Goal: Communication & Community: Answer question/provide support

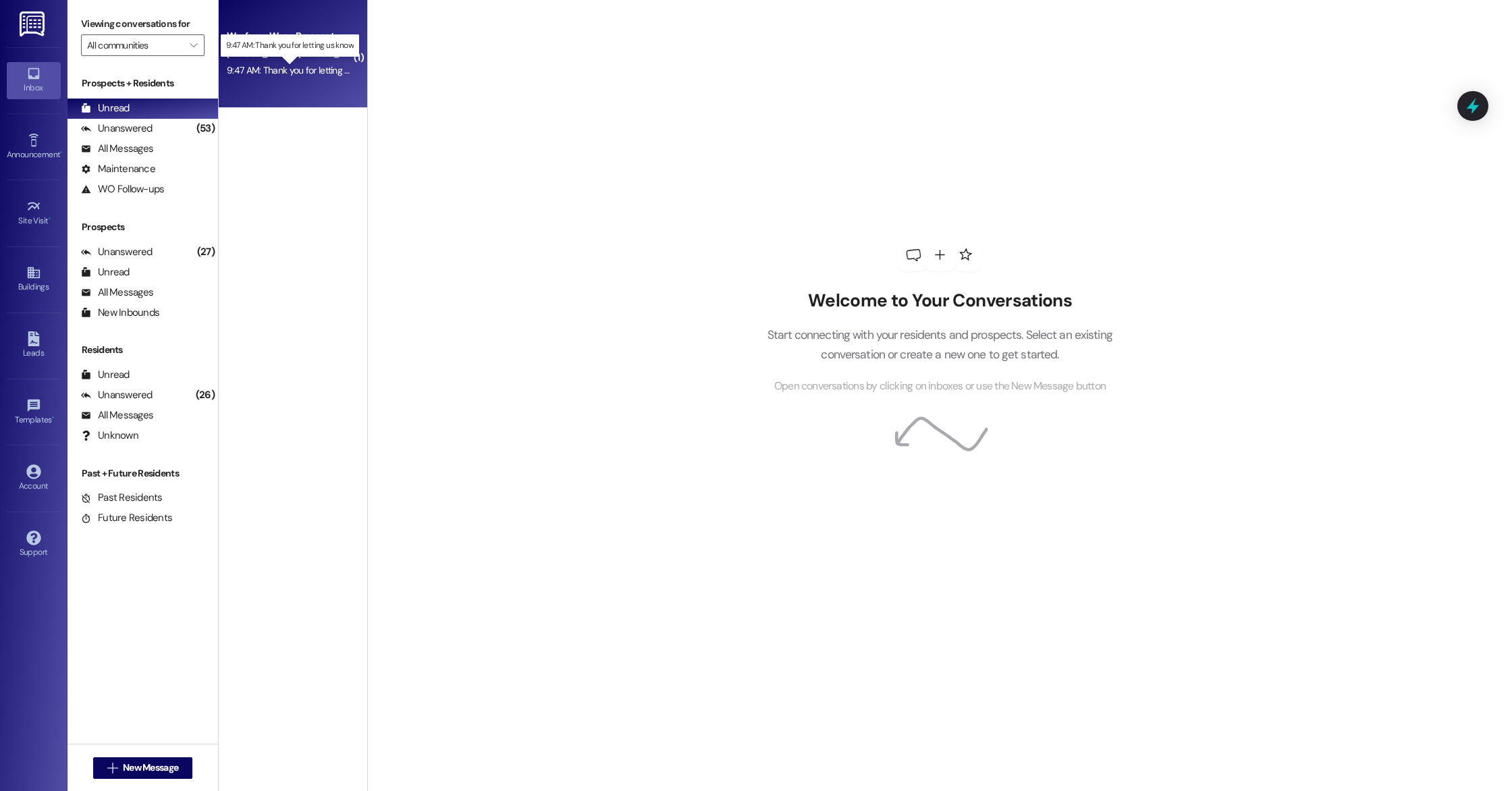
click at [283, 73] on div "9:47 AM: Thank you for letting us know 9:47 AM: Thank you for letting us know" at bounding box center [301, 70] width 150 height 12
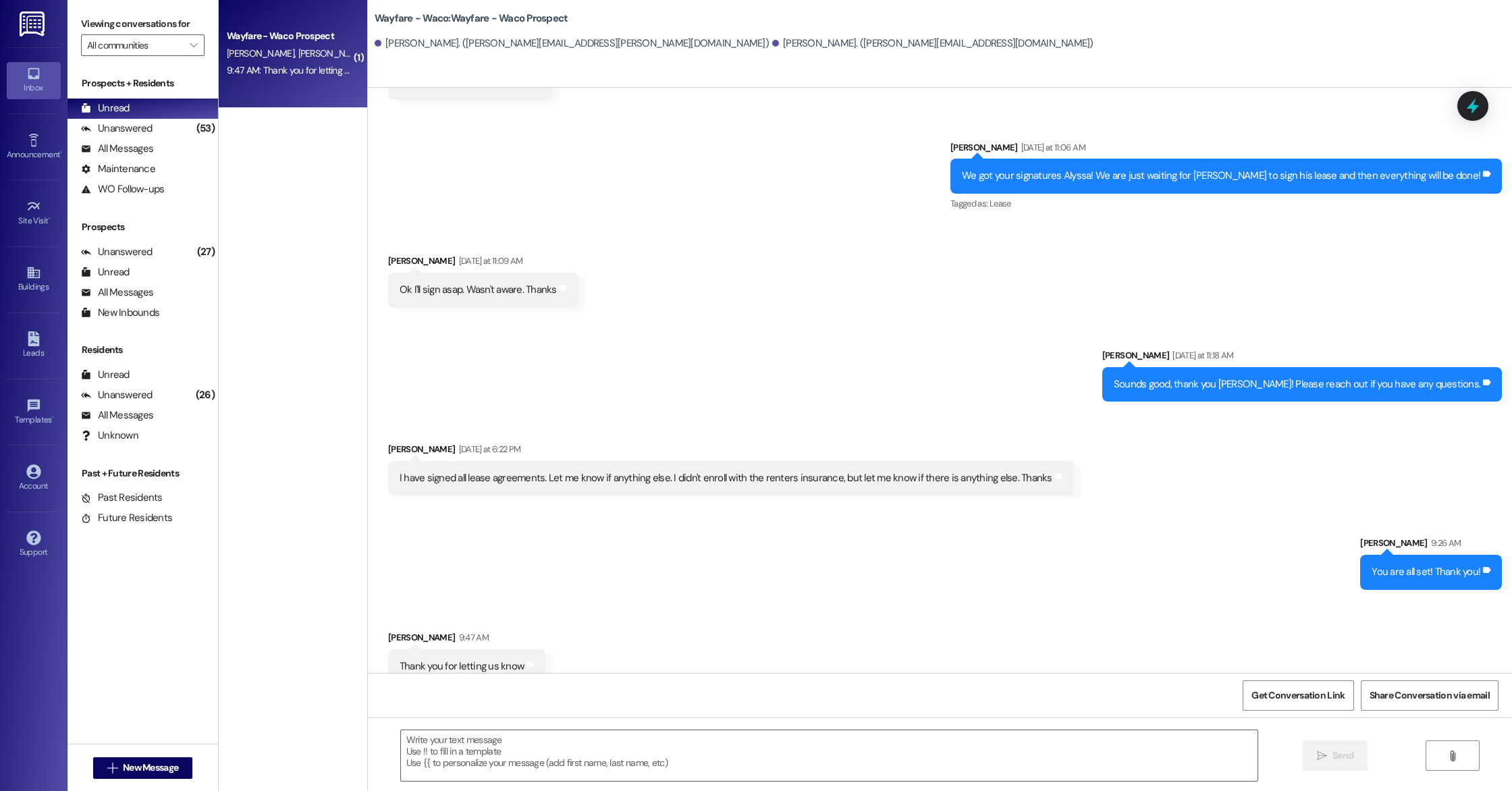
scroll to position [758, 0]
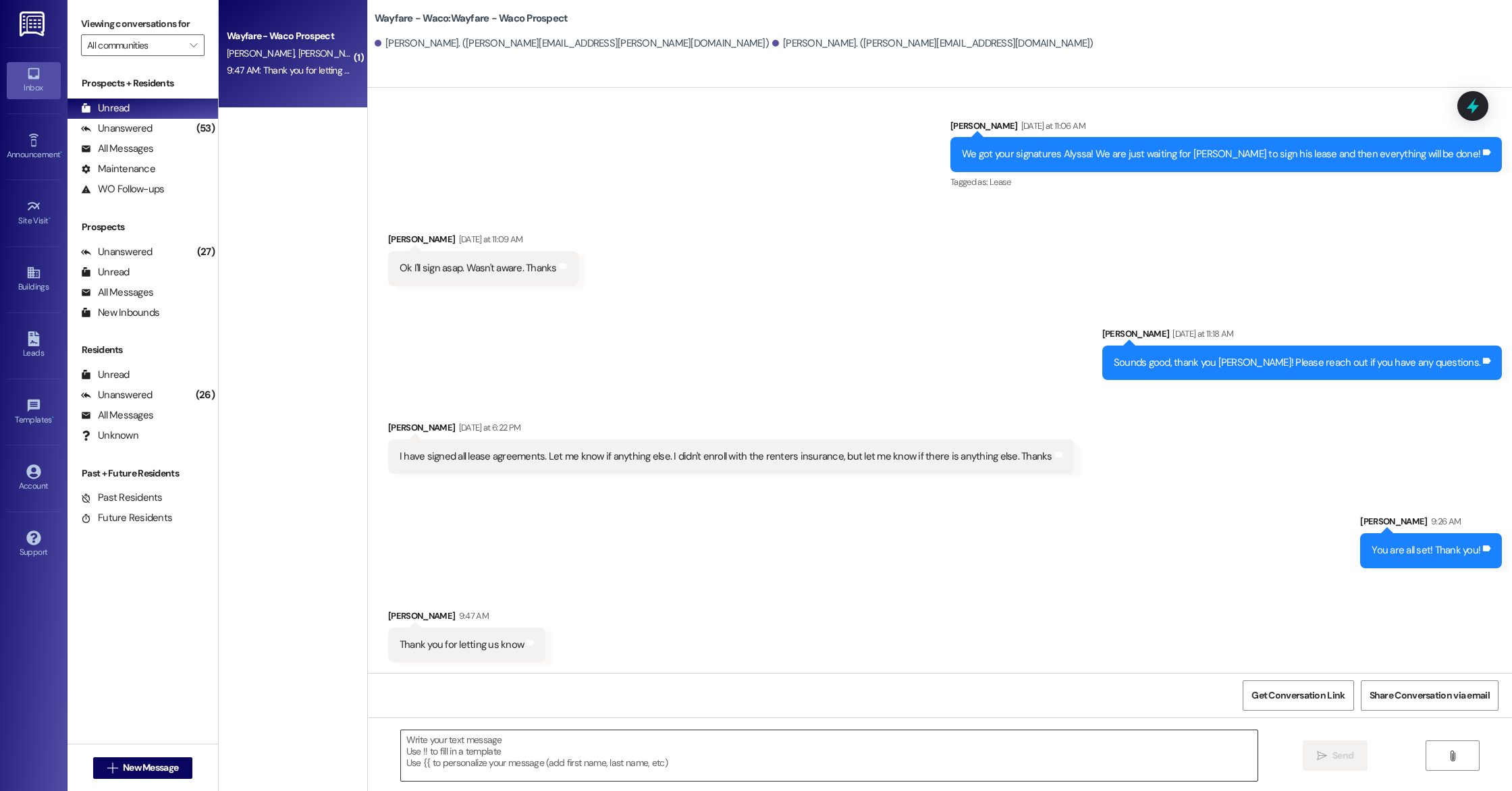
click at [611, 758] on textarea at bounding box center [829, 756] width 857 height 51
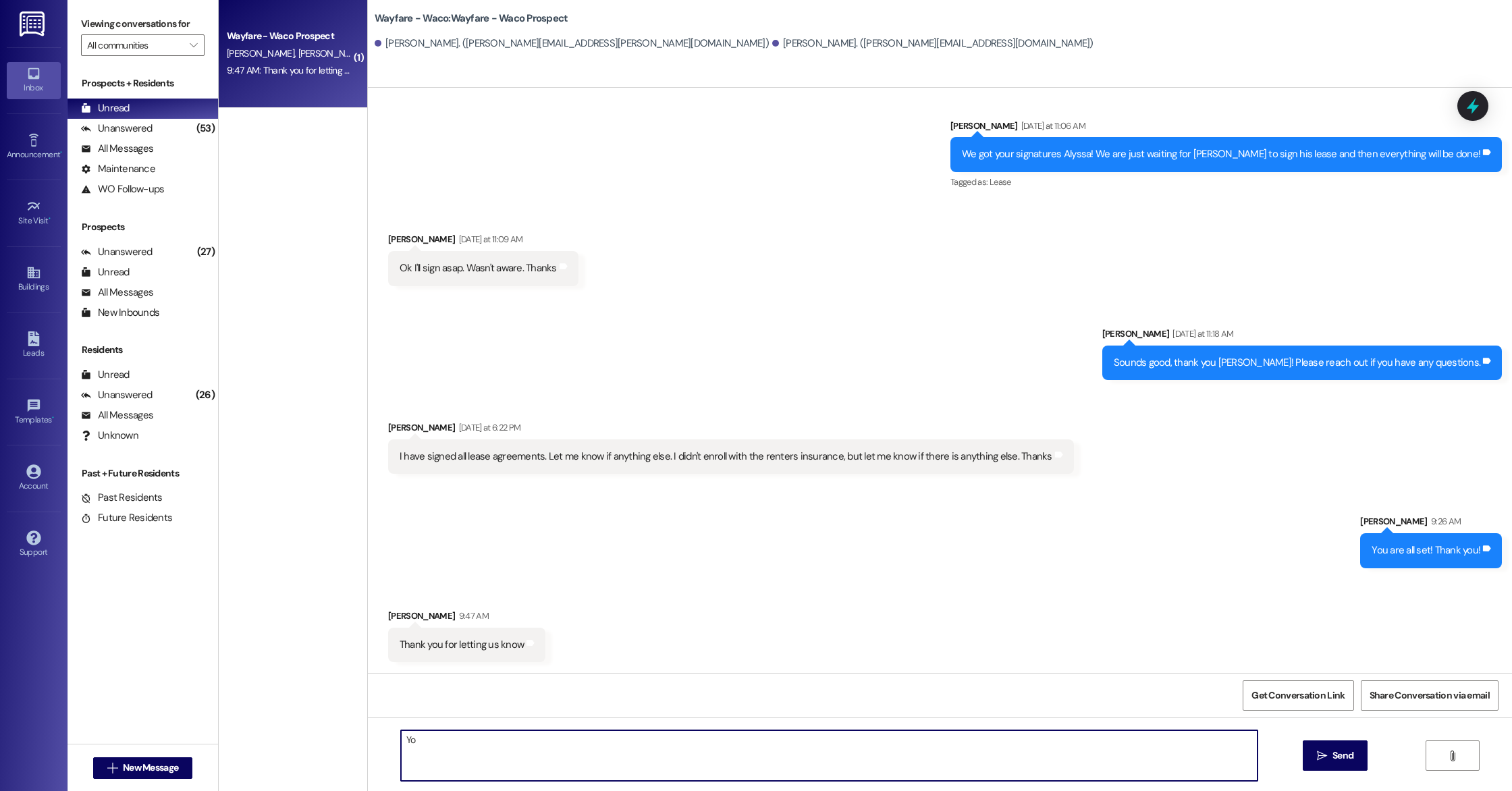
type textarea "Y"
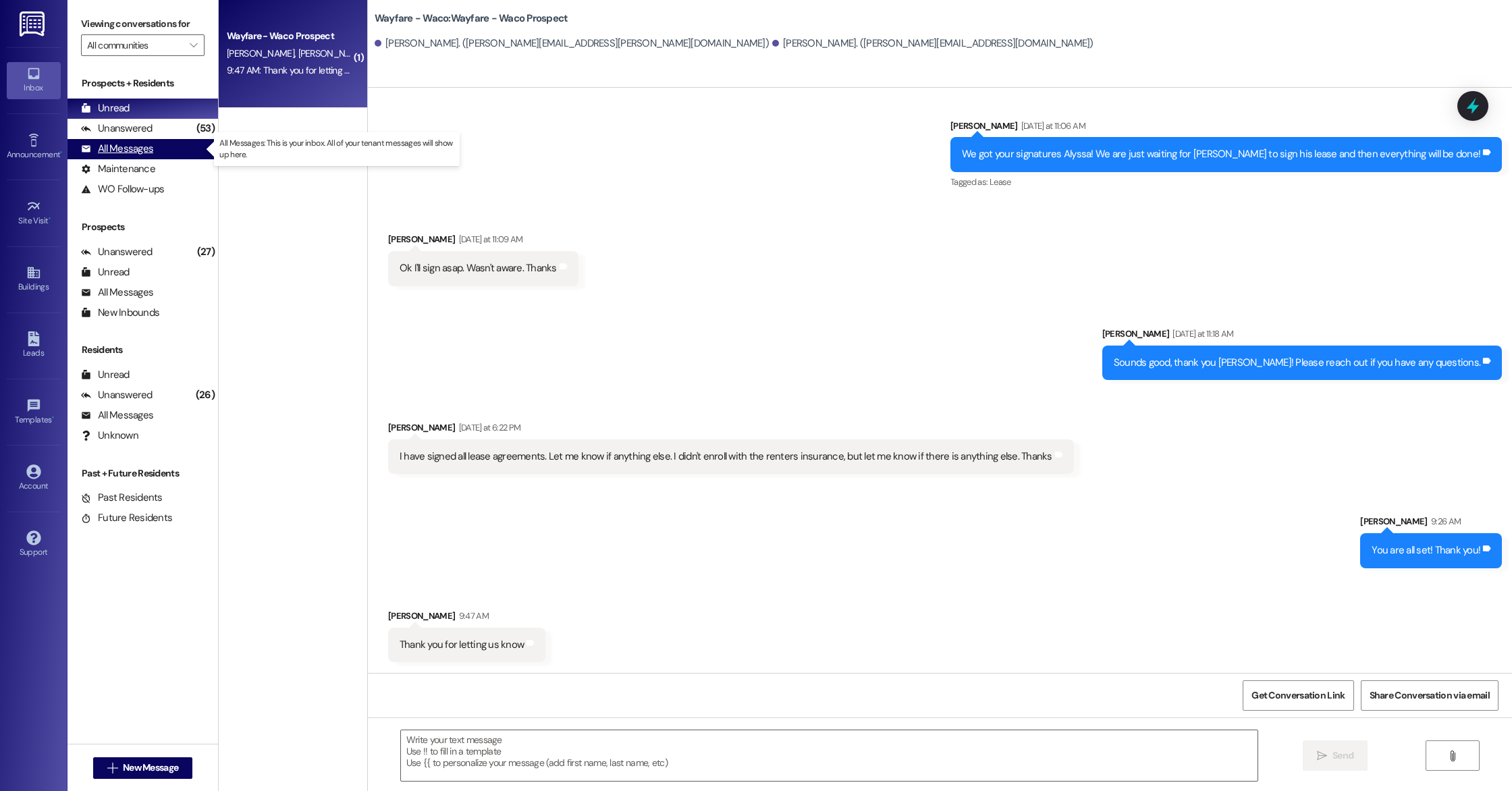
click at [145, 149] on div "All Messages" at bounding box center [118, 148] width 73 height 14
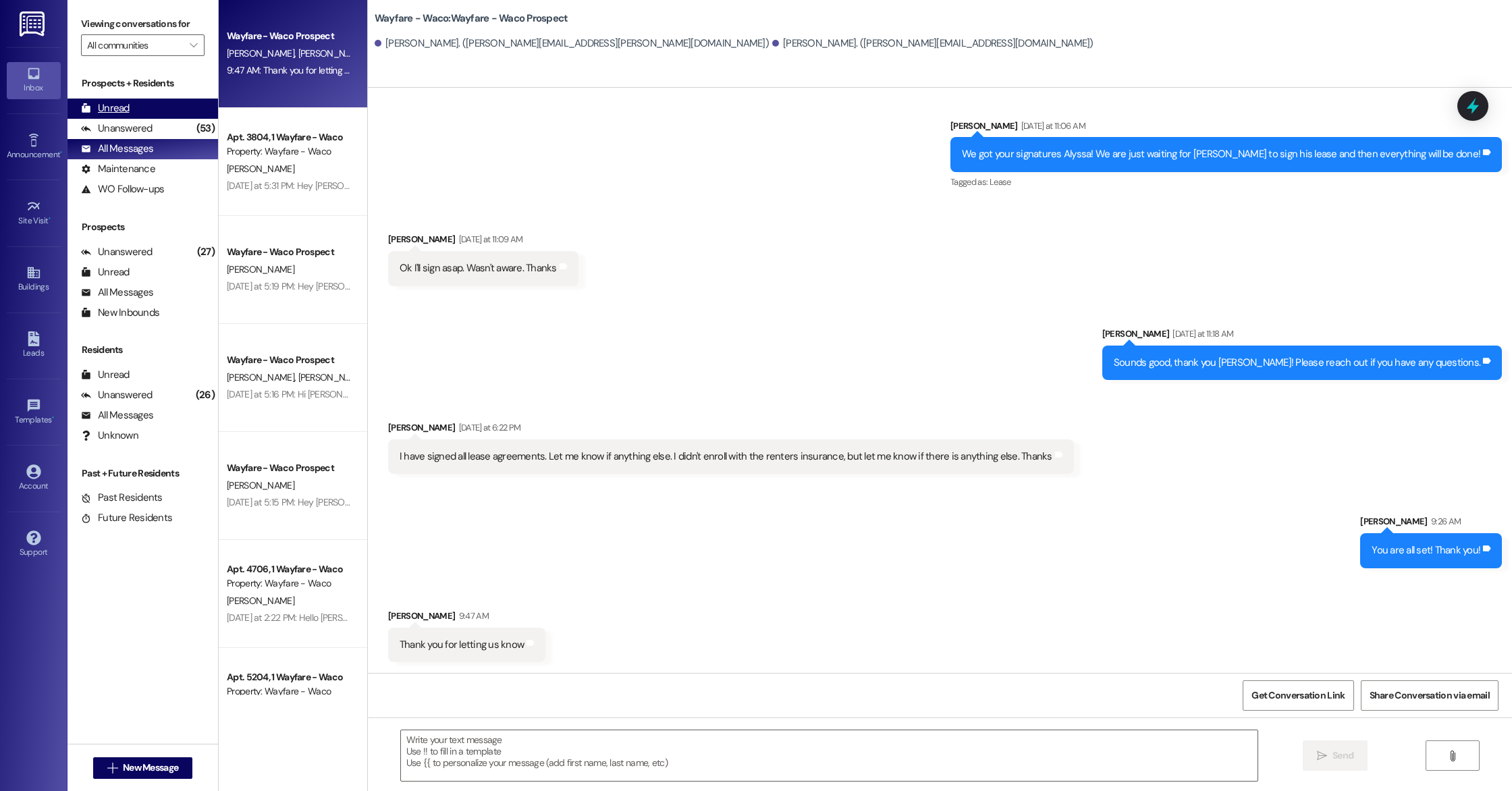
click at [130, 110] on div "Unread (0)" at bounding box center [142, 108] width 150 height 20
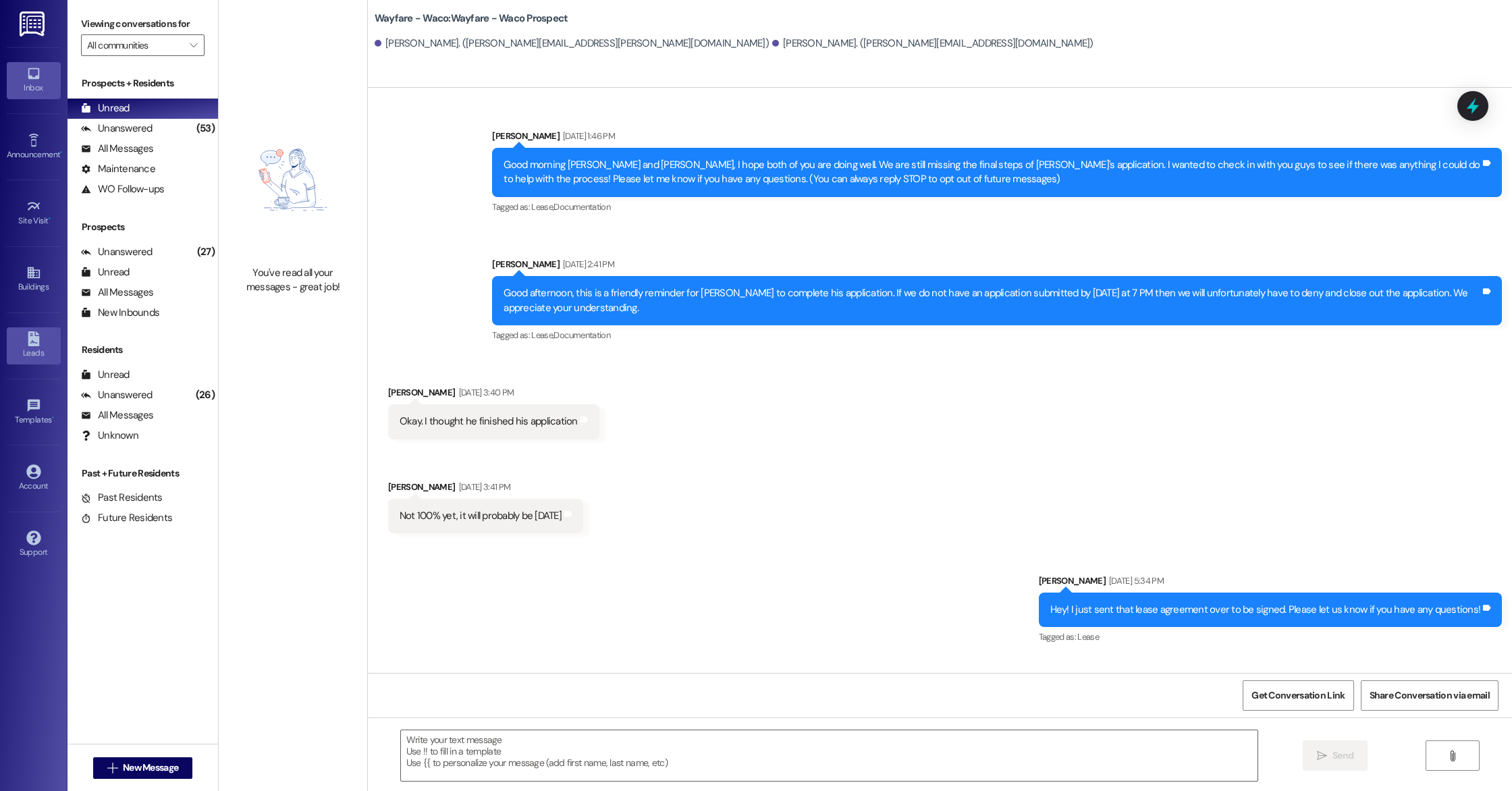
scroll to position [286, 0]
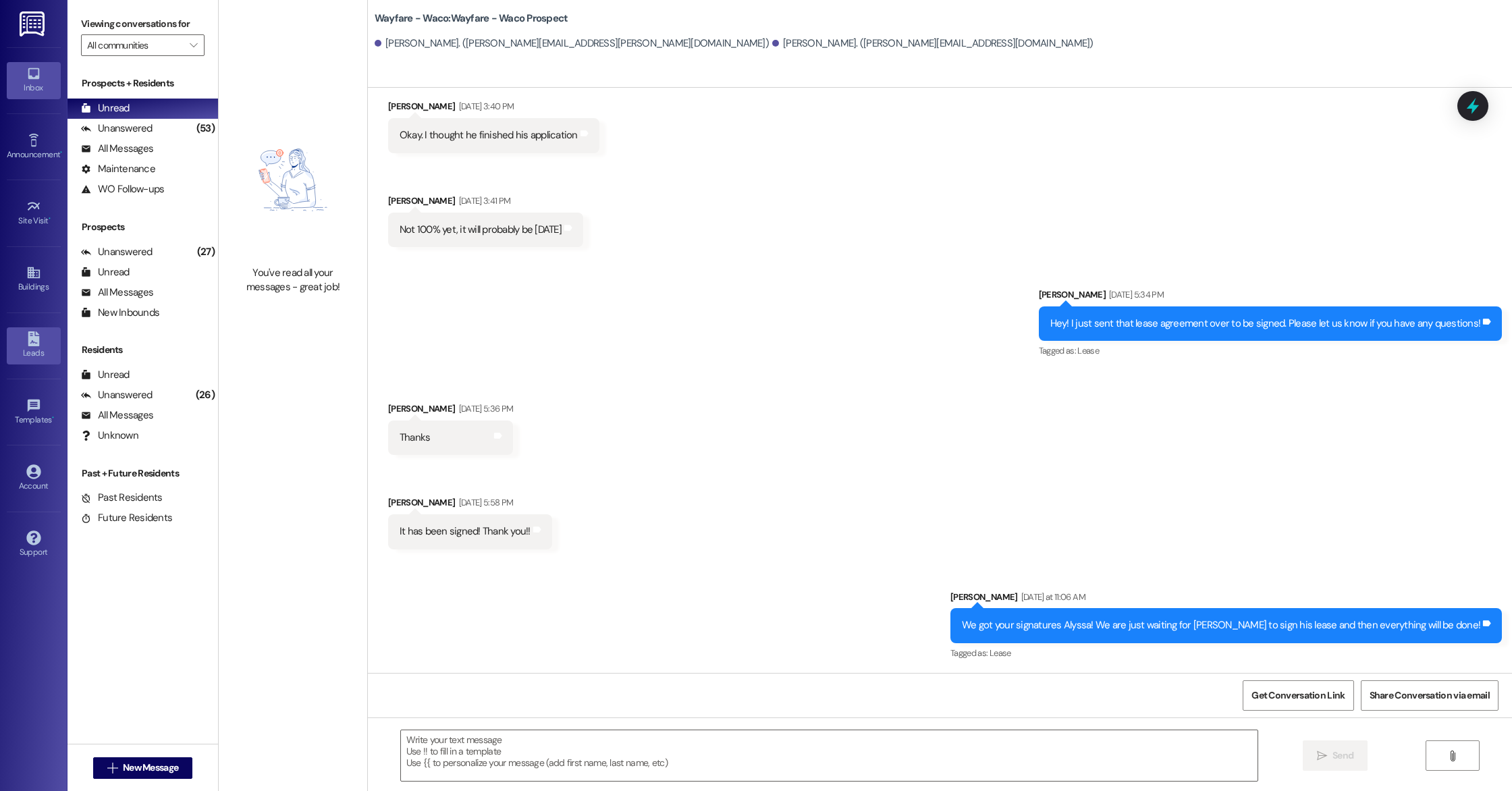
click at [44, 348] on div "Leads" at bounding box center [33, 353] width 68 height 13
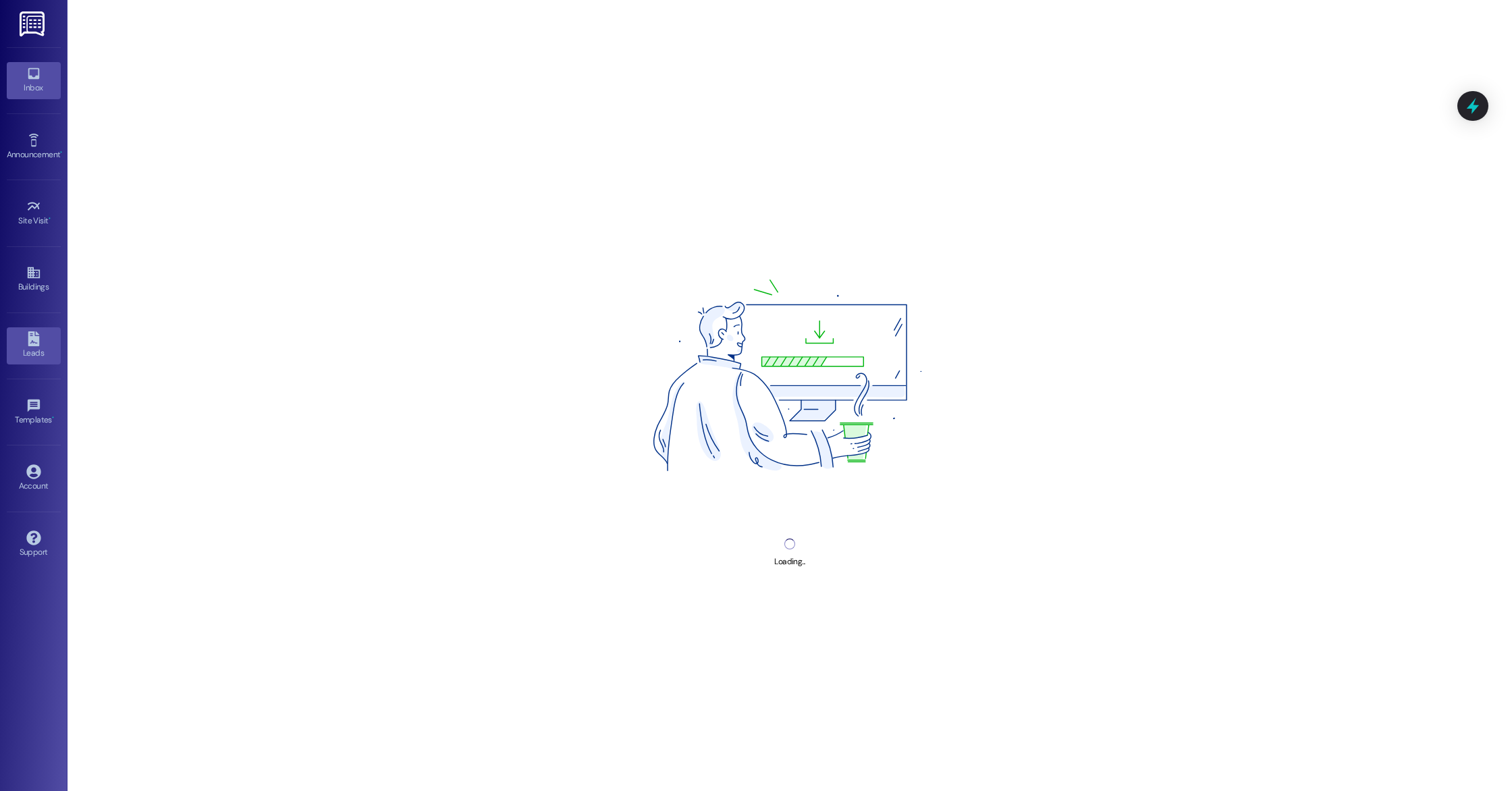
click at [36, 88] on div "Inbox" at bounding box center [33, 88] width 68 height 13
